Goal: Task Accomplishment & Management: Use online tool/utility

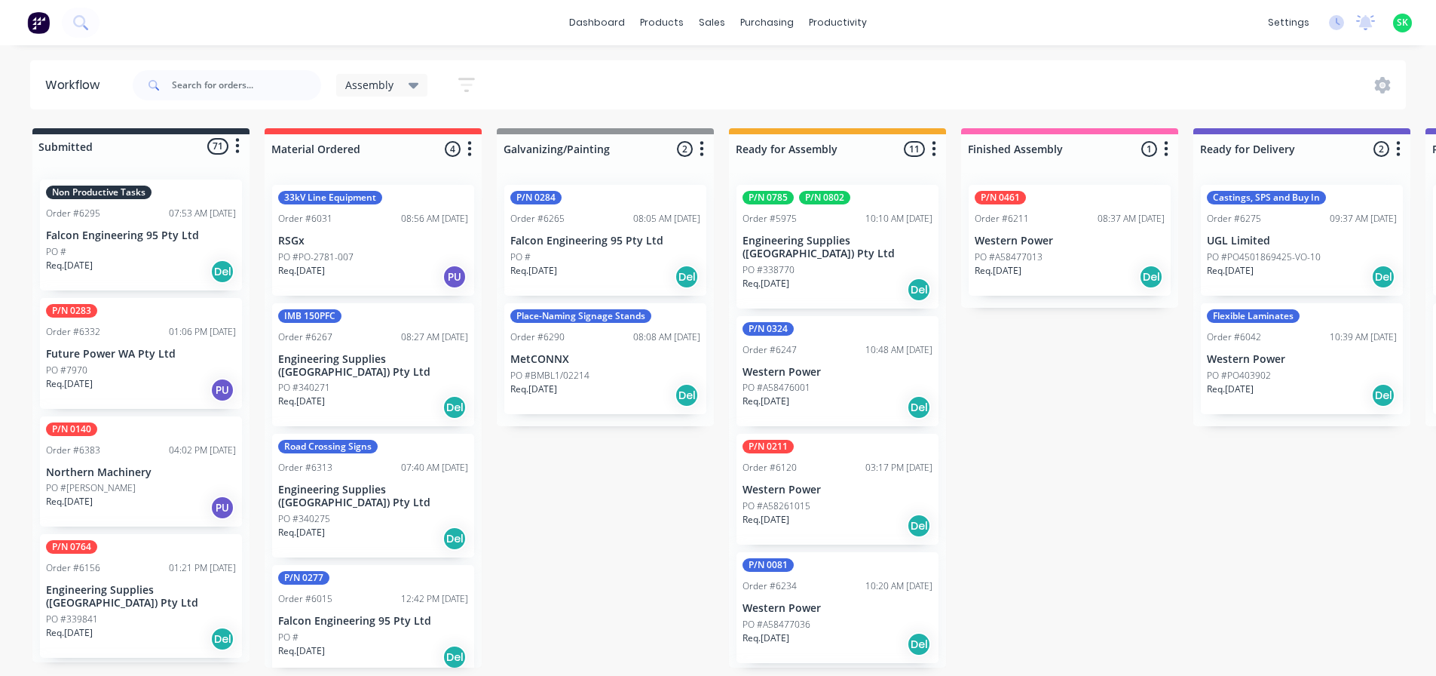
click at [158, 247] on div "PO #" at bounding box center [141, 252] width 190 height 14
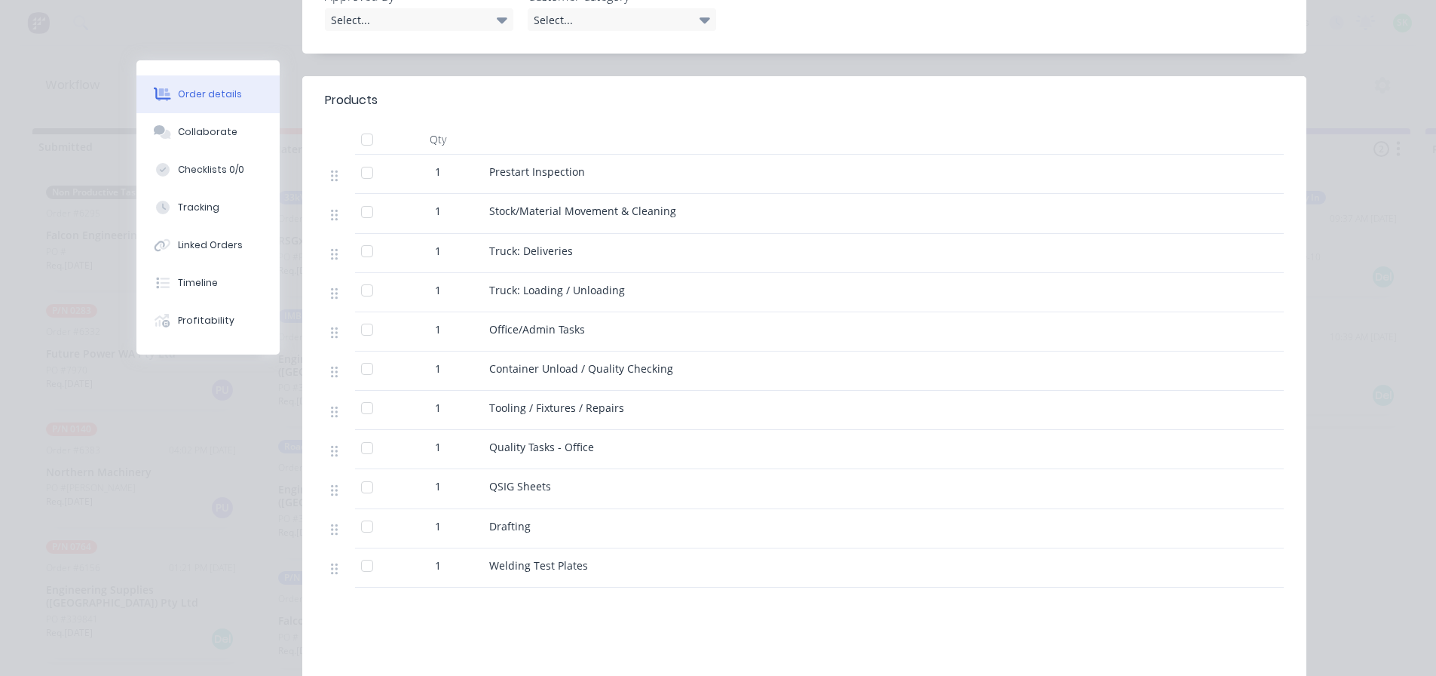
scroll to position [528, 0]
click at [226, 206] on button "Tracking" at bounding box center [207, 208] width 143 height 38
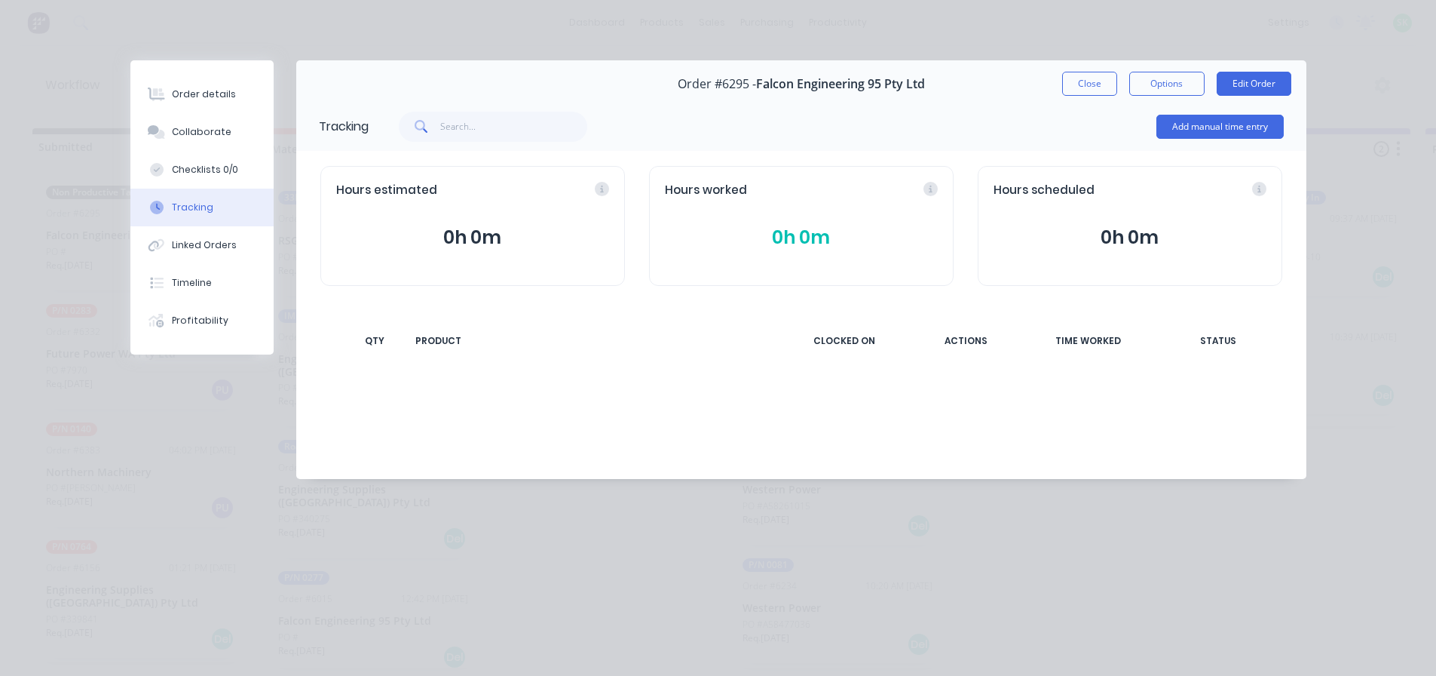
scroll to position [0, 0]
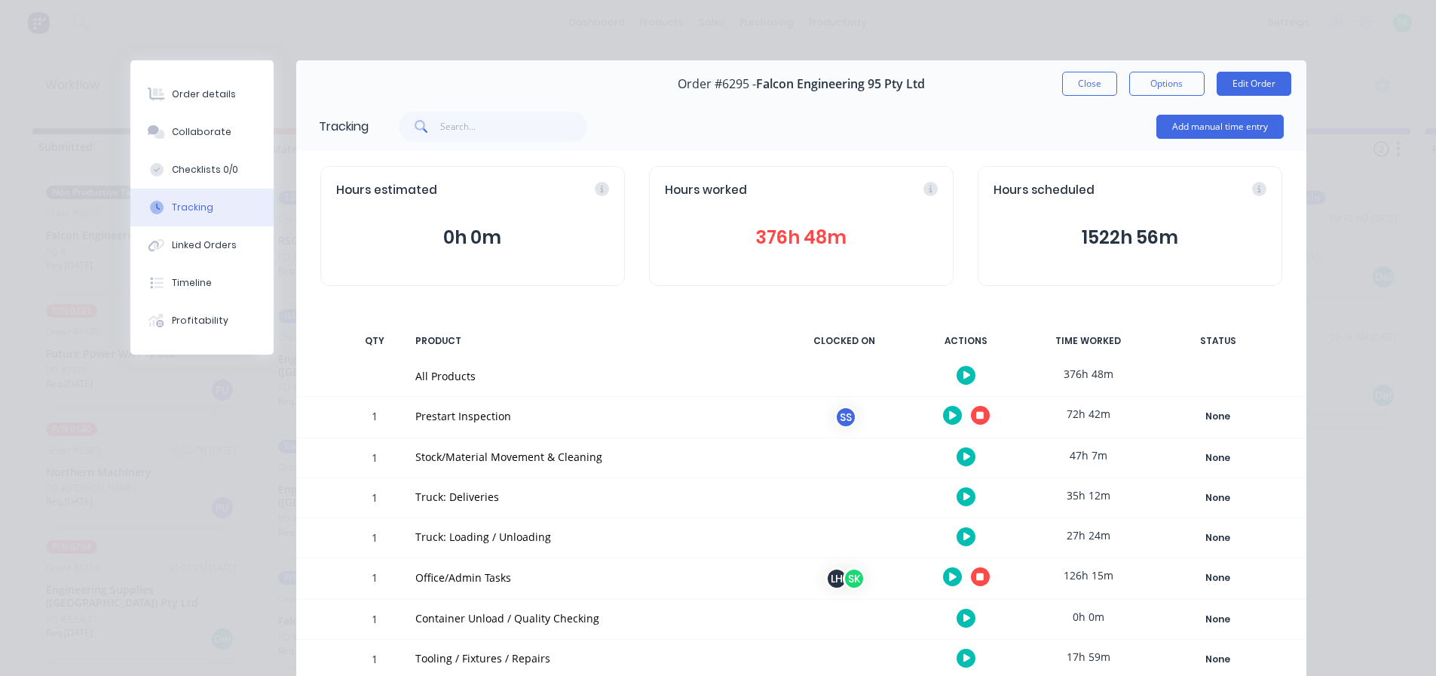
click at [978, 418] on icon "button" at bounding box center [980, 415] width 8 height 10
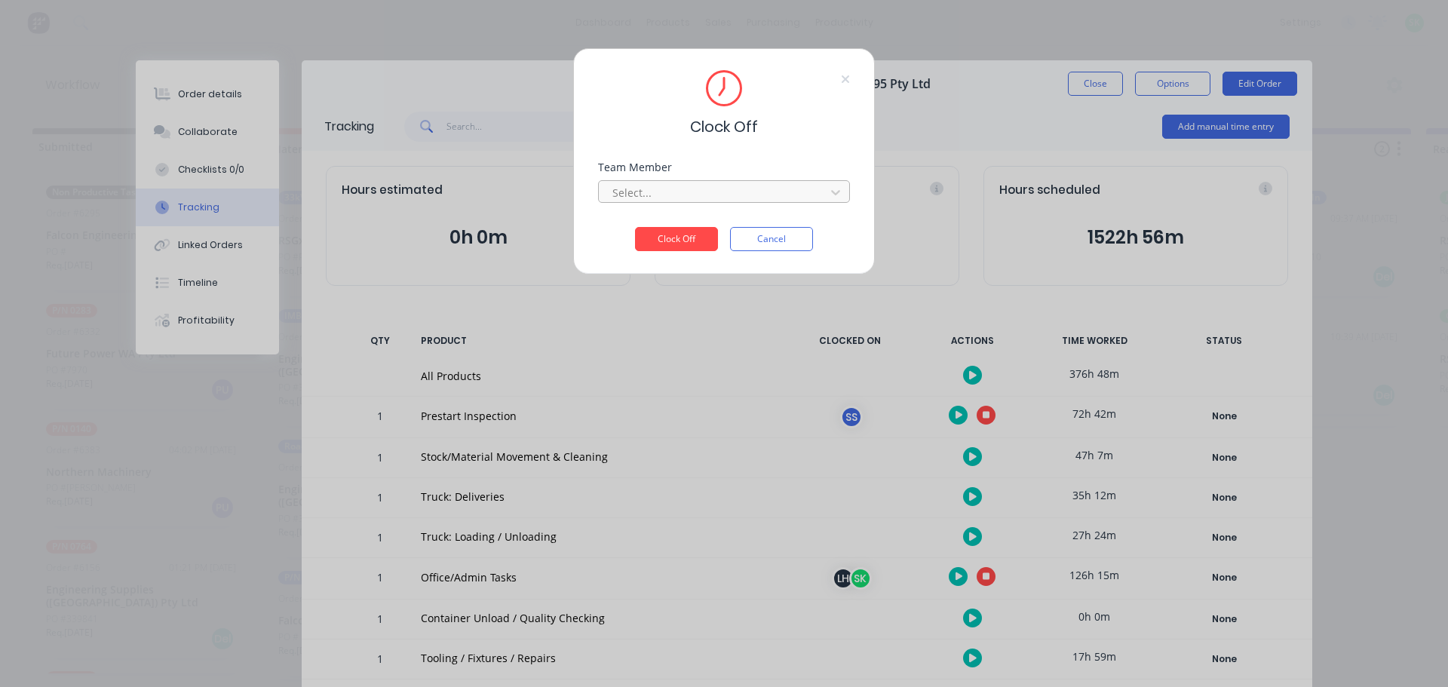
click at [777, 191] on div at bounding box center [714, 192] width 207 height 19
click at [753, 222] on div "[PERSON_NAME]" at bounding box center [724, 226] width 252 height 28
click at [683, 236] on button "Clock Off" at bounding box center [676, 239] width 83 height 24
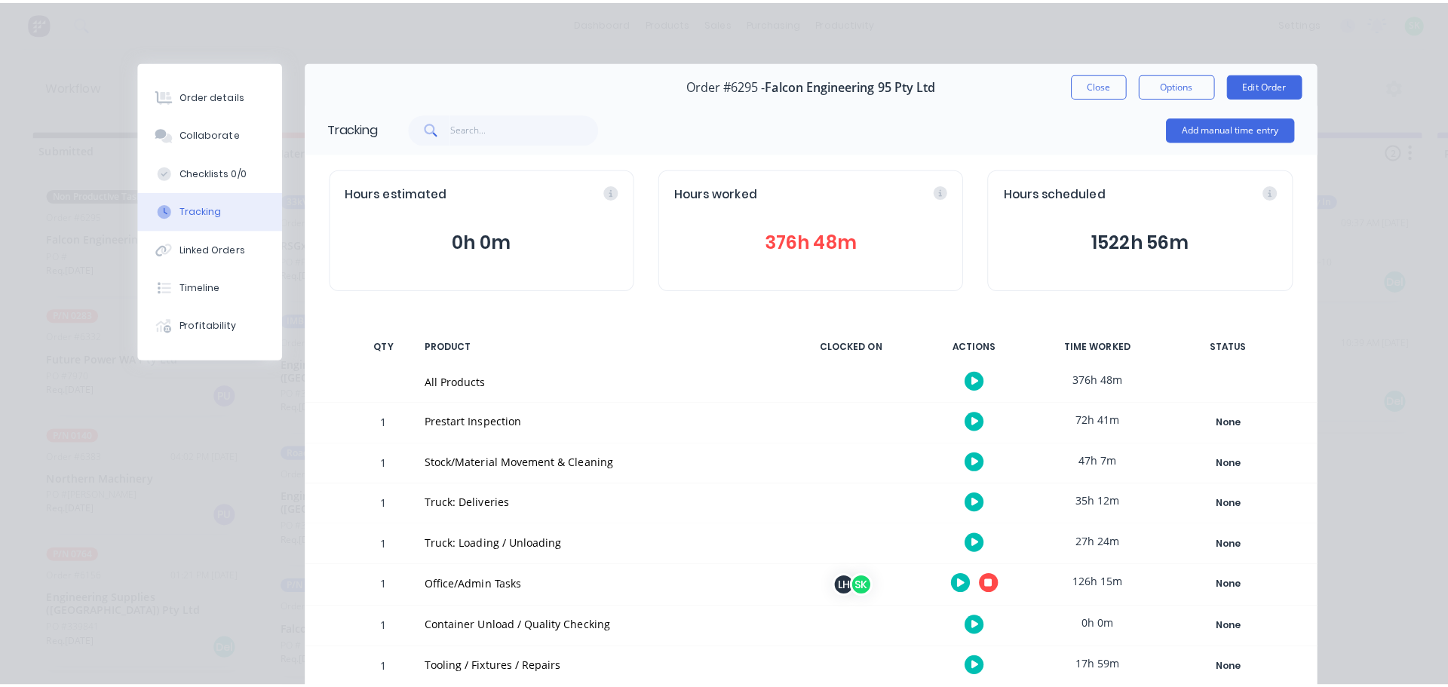
scroll to position [151, 0]
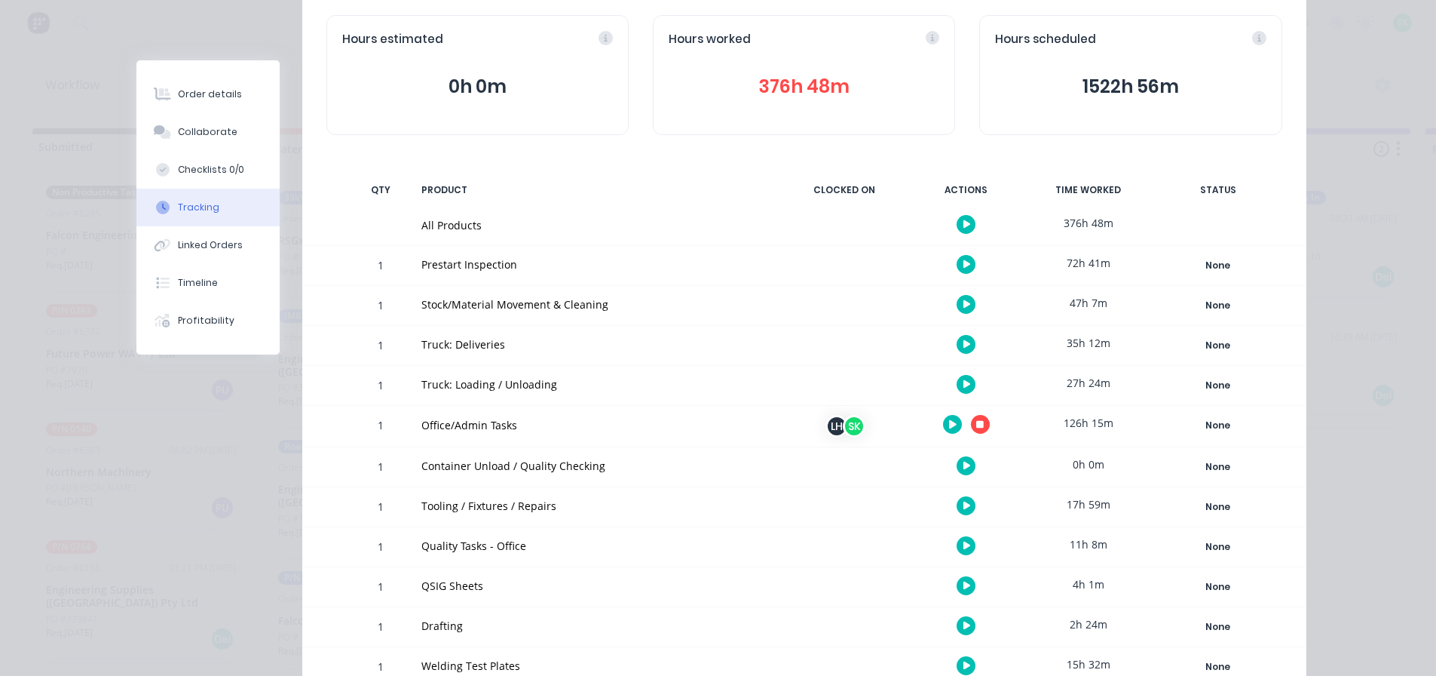
click at [964, 385] on icon "button" at bounding box center [968, 384] width 8 height 8
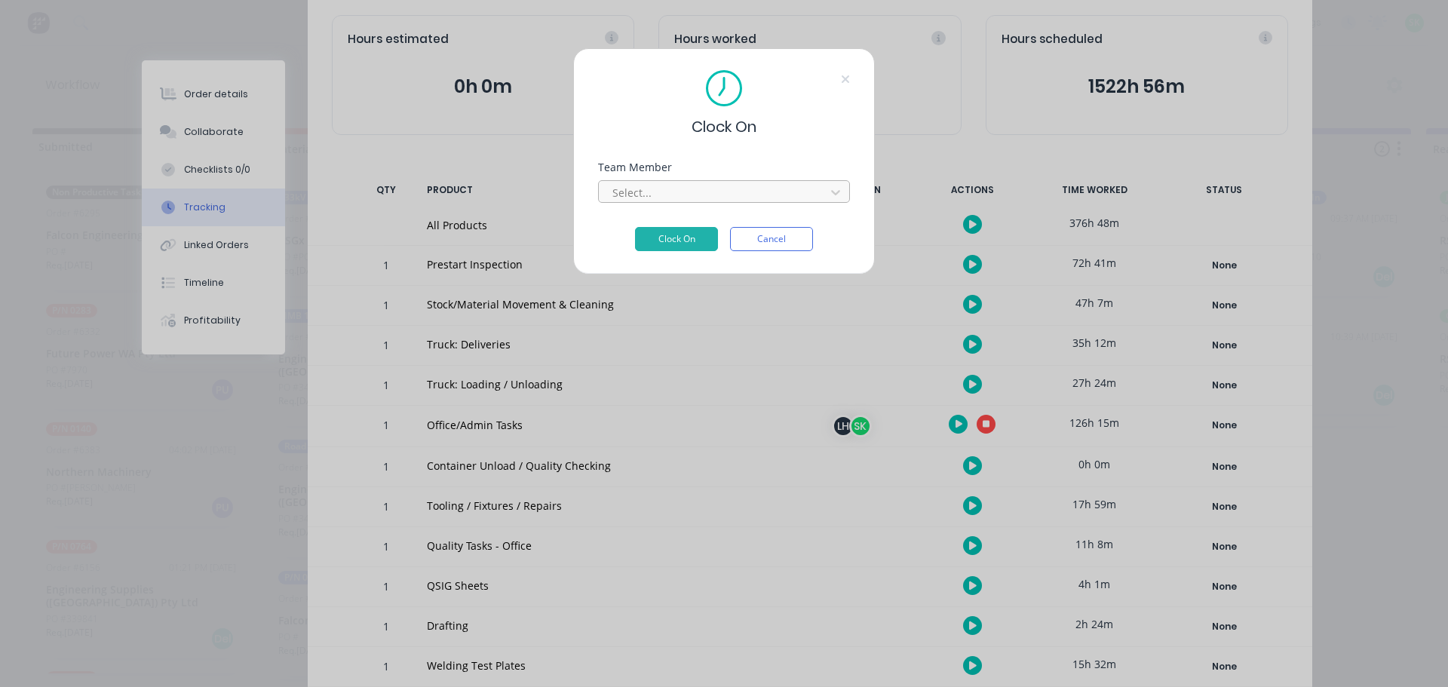
click at [743, 193] on div at bounding box center [714, 192] width 207 height 19
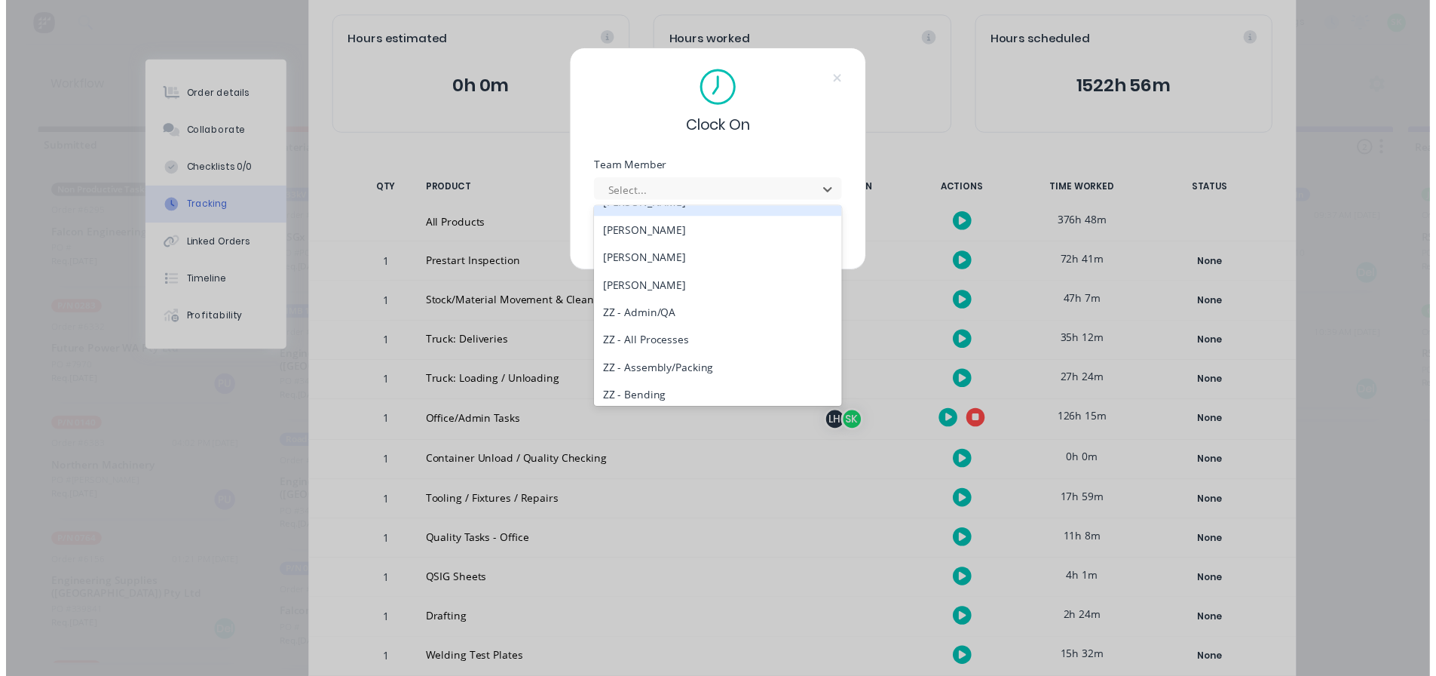
scroll to position [754, 0]
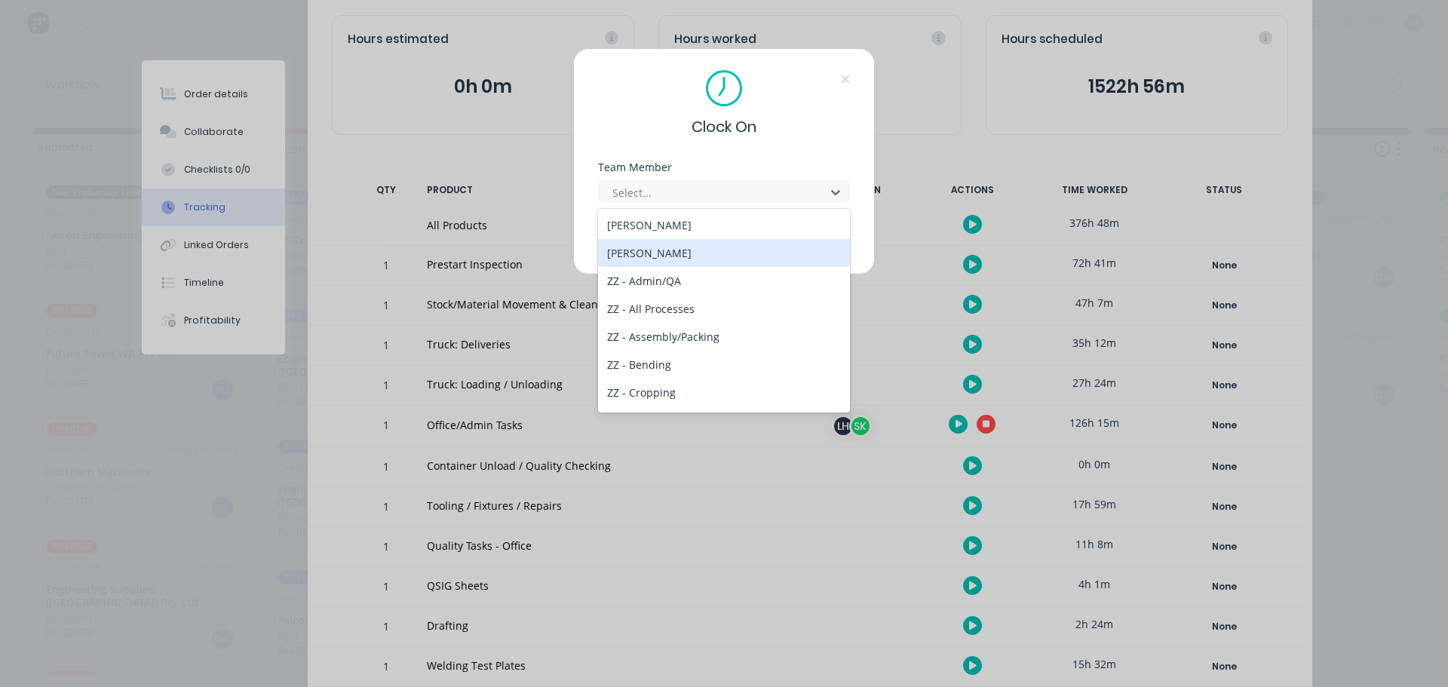
click at [660, 250] on div "[PERSON_NAME]" at bounding box center [724, 253] width 252 height 28
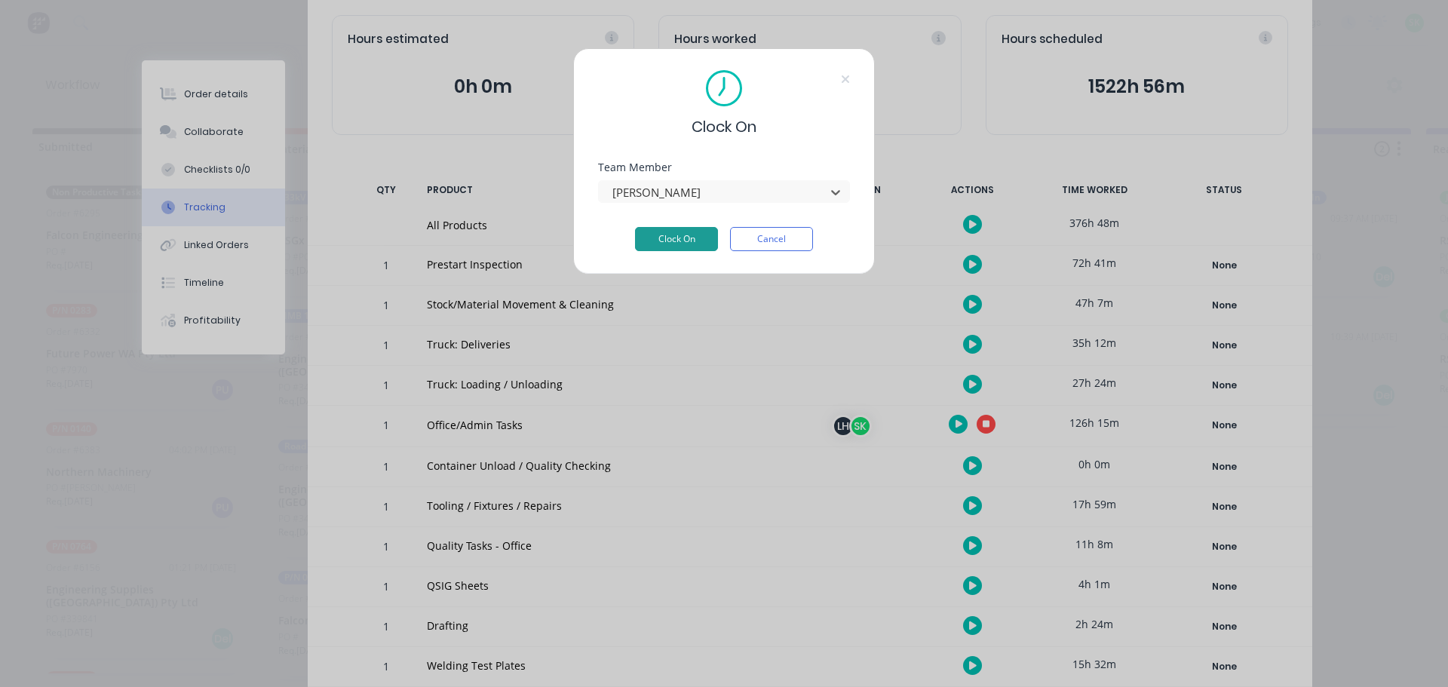
click at [667, 228] on button "Clock On" at bounding box center [676, 239] width 83 height 24
